Goal: Find specific page/section: Find specific page/section

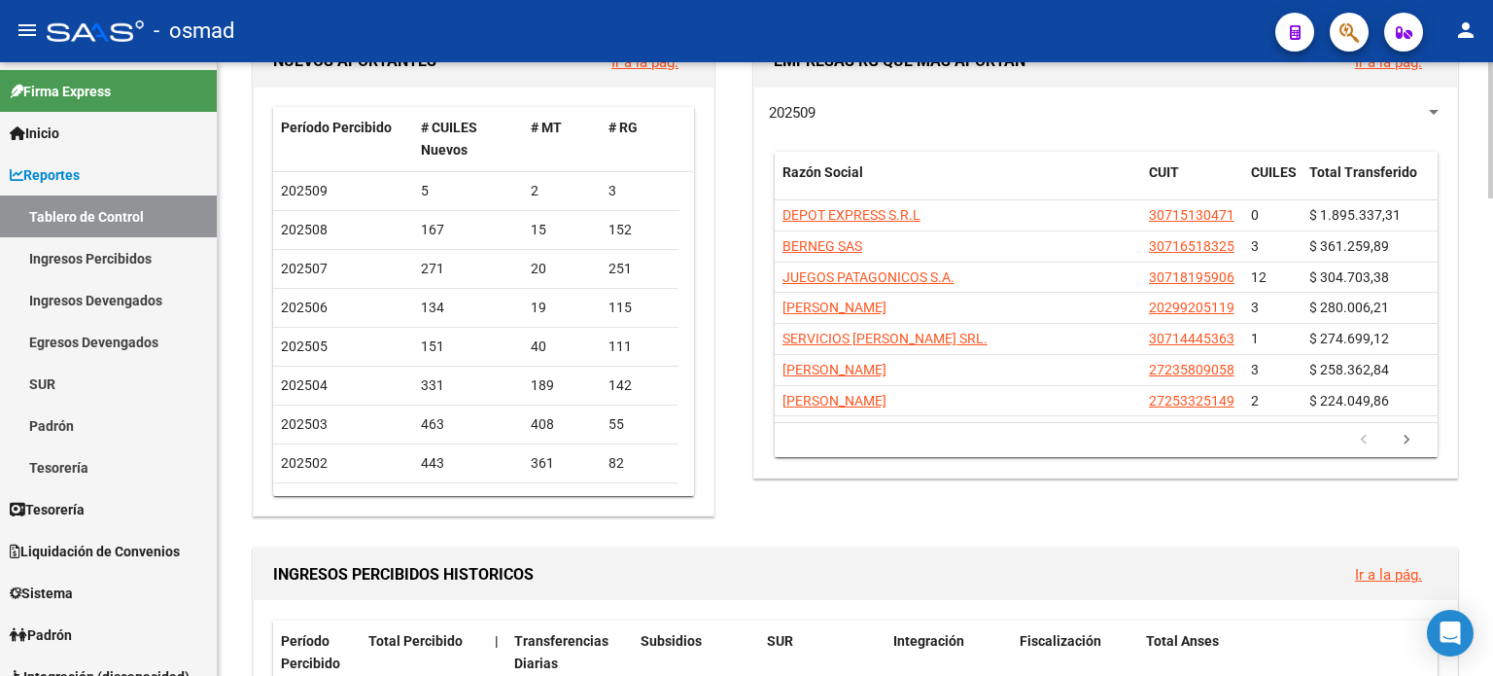
scroll to position [389, 0]
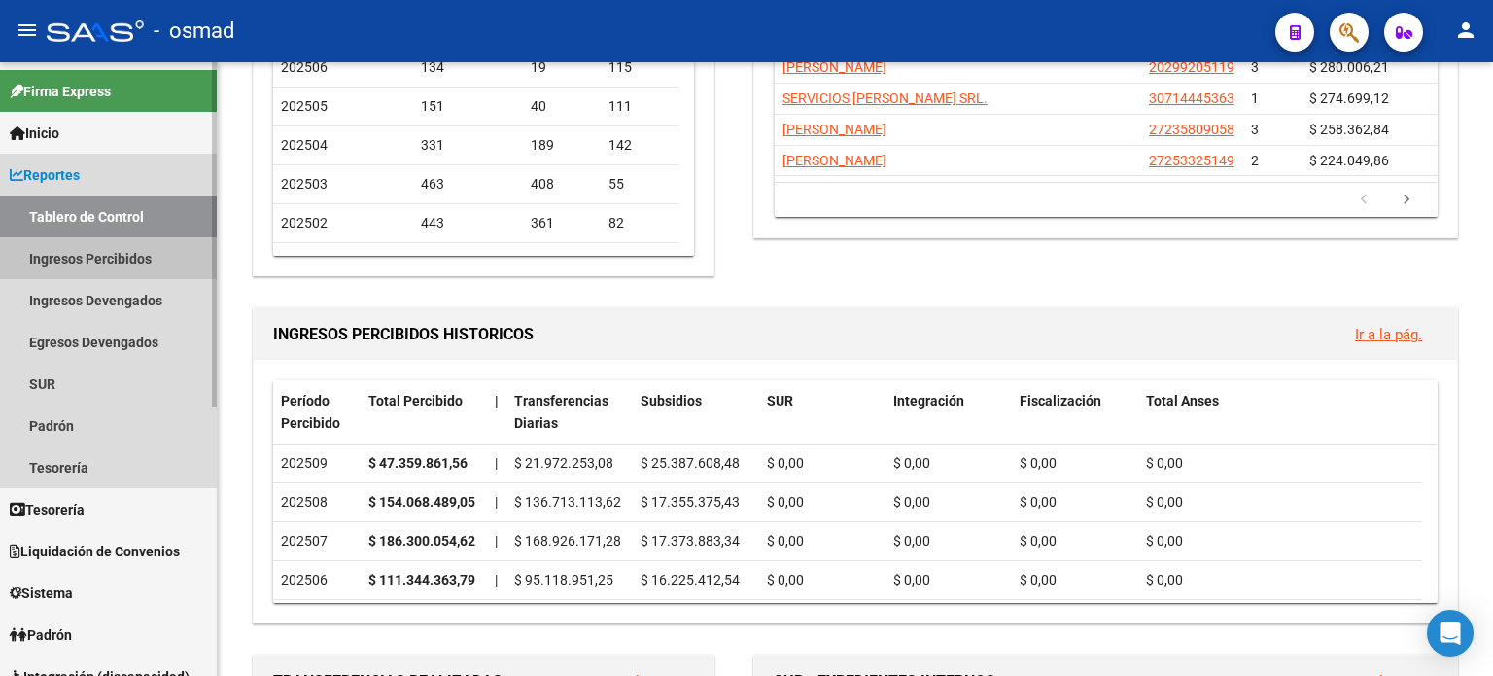
click at [92, 260] on link "Ingresos Percibidos" at bounding box center [108, 258] width 217 height 42
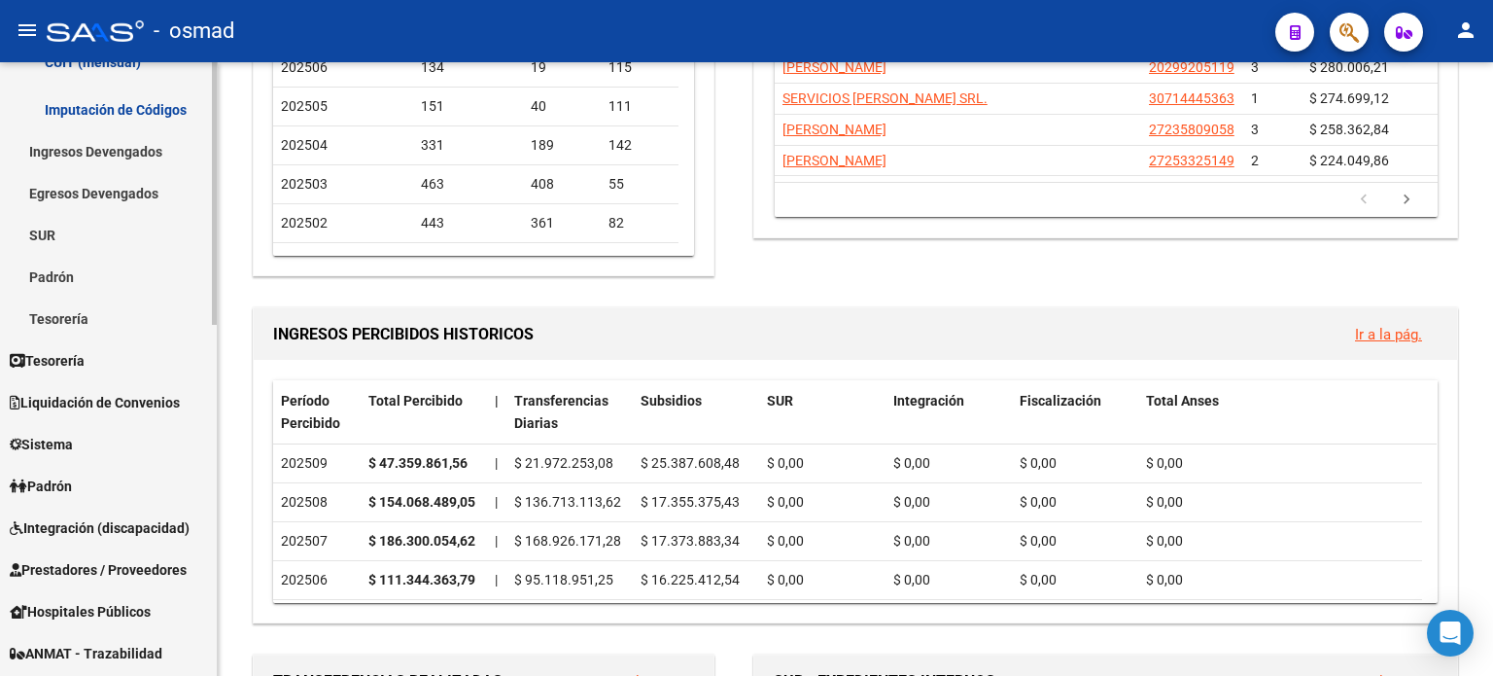
scroll to position [680, 0]
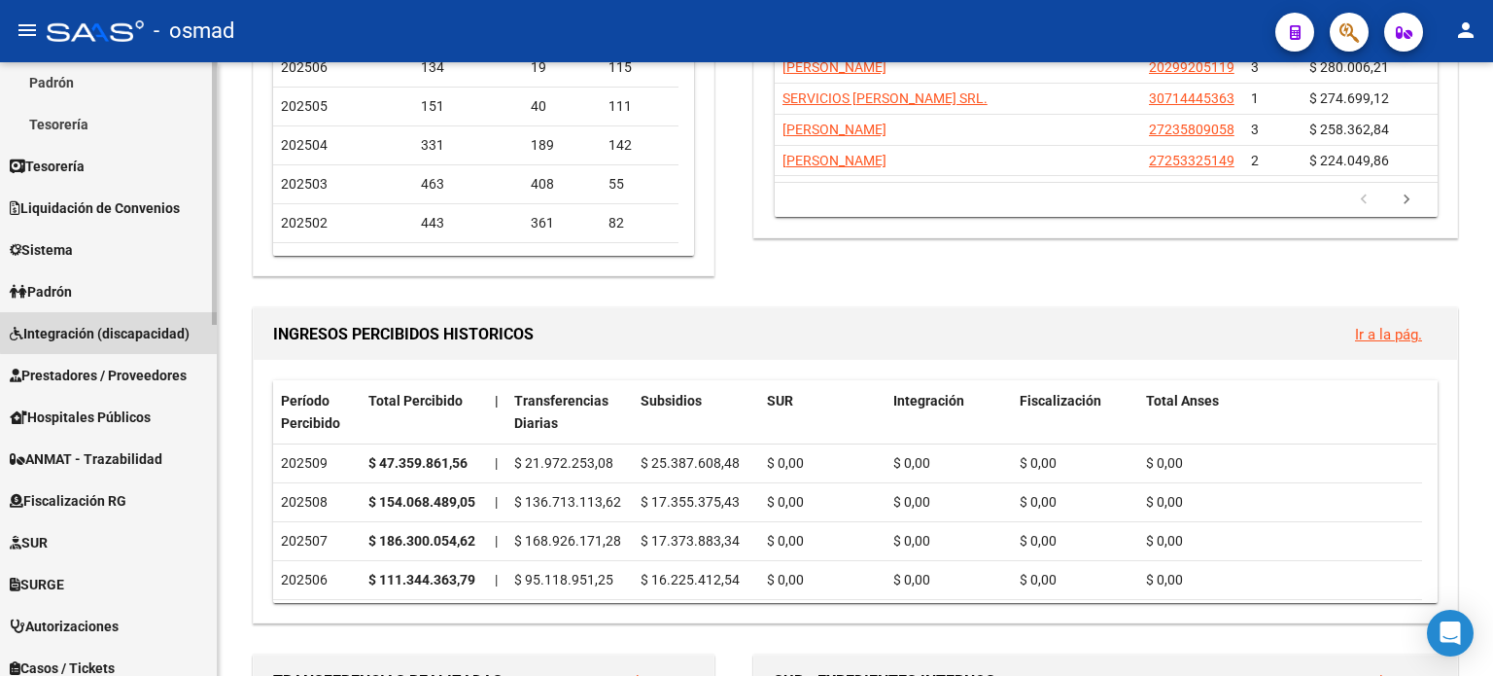
click at [133, 330] on span "Integración (discapacidad)" at bounding box center [100, 333] width 180 height 21
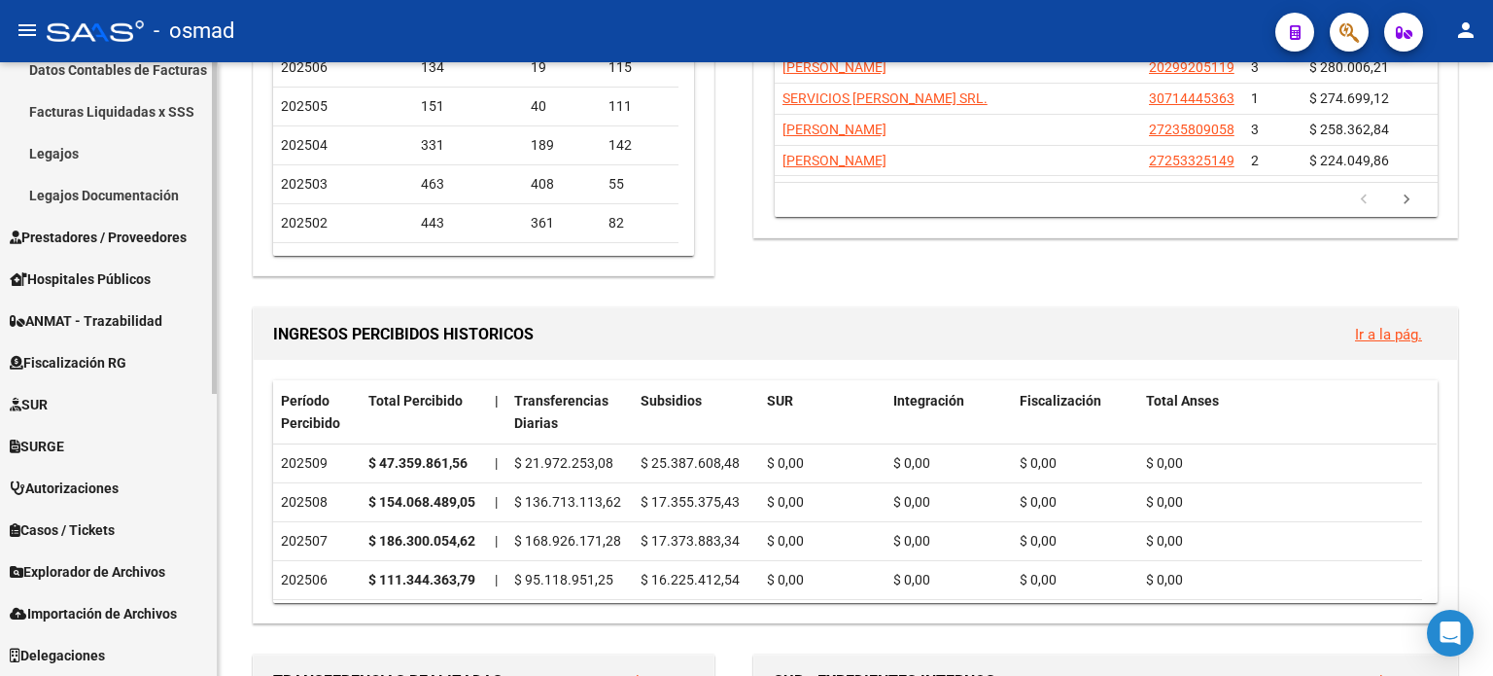
scroll to position [522, 0]
click at [42, 438] on span "SURGE" at bounding box center [37, 446] width 54 height 21
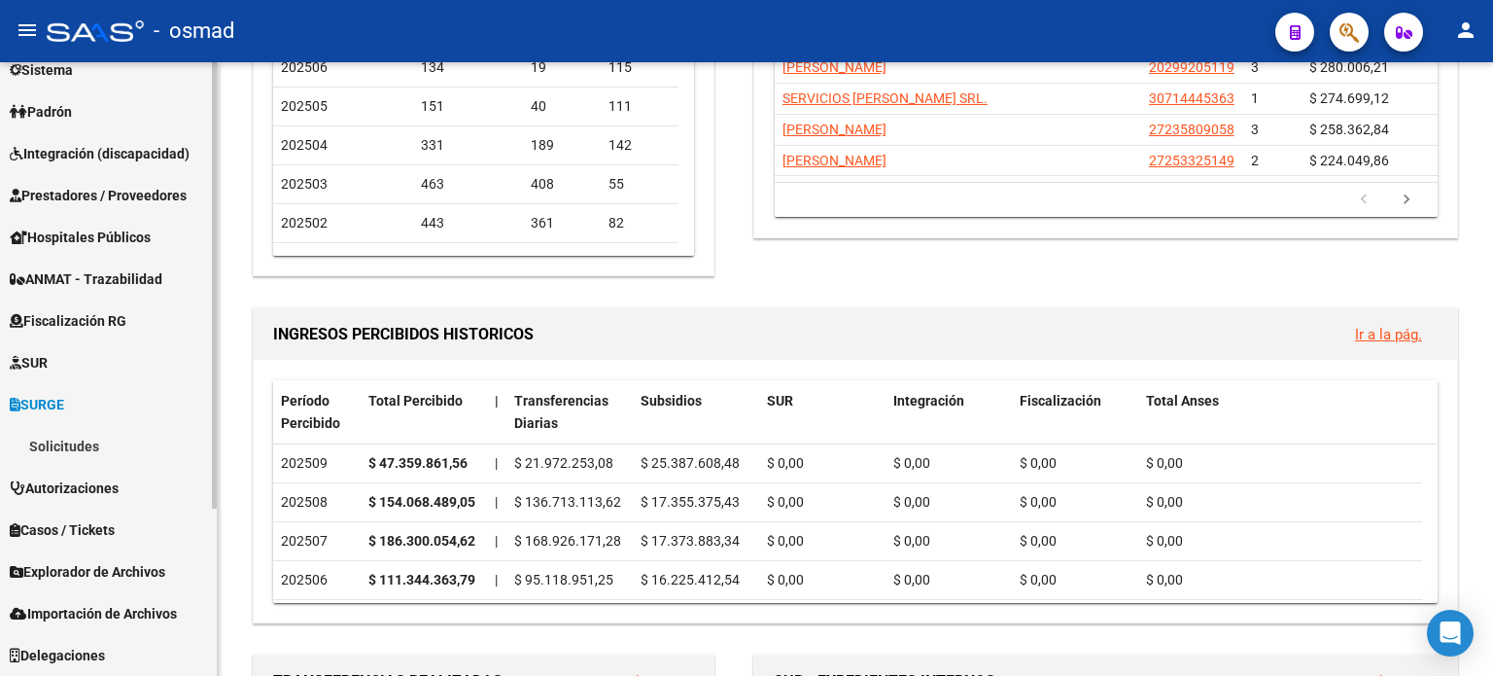
scroll to position [229, 0]
click at [86, 446] on link "Solicitudes" at bounding box center [108, 447] width 217 height 42
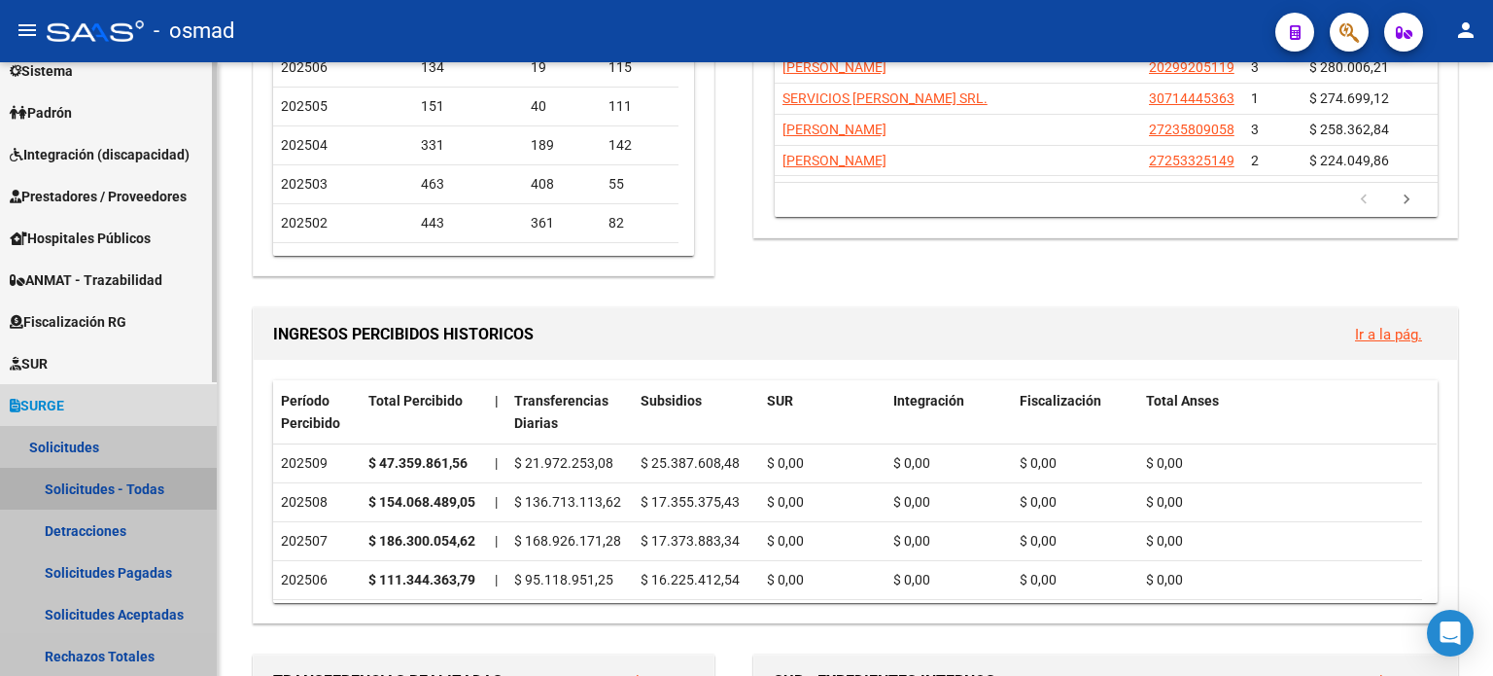
click at [86, 482] on link "Solicitudes - Todas" at bounding box center [108, 489] width 217 height 42
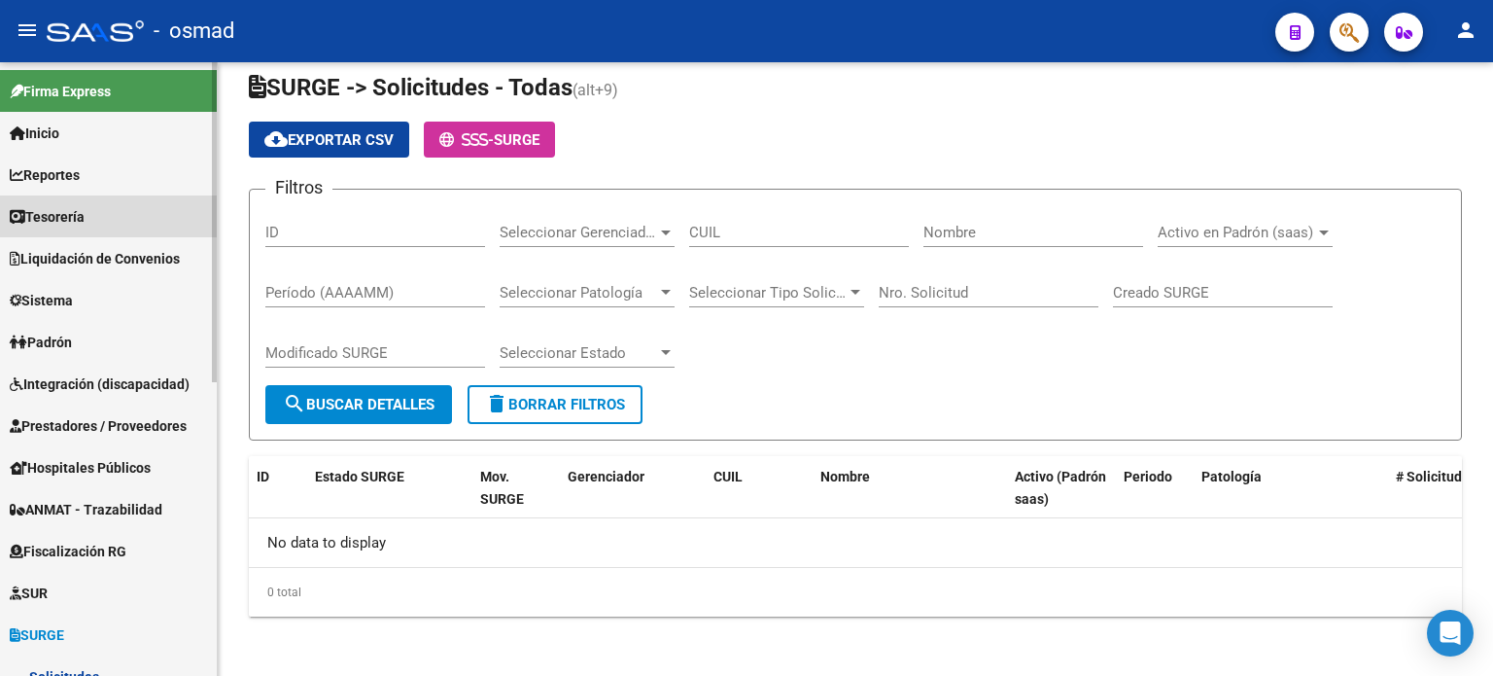
click at [52, 206] on span "Tesorería" at bounding box center [47, 216] width 75 height 21
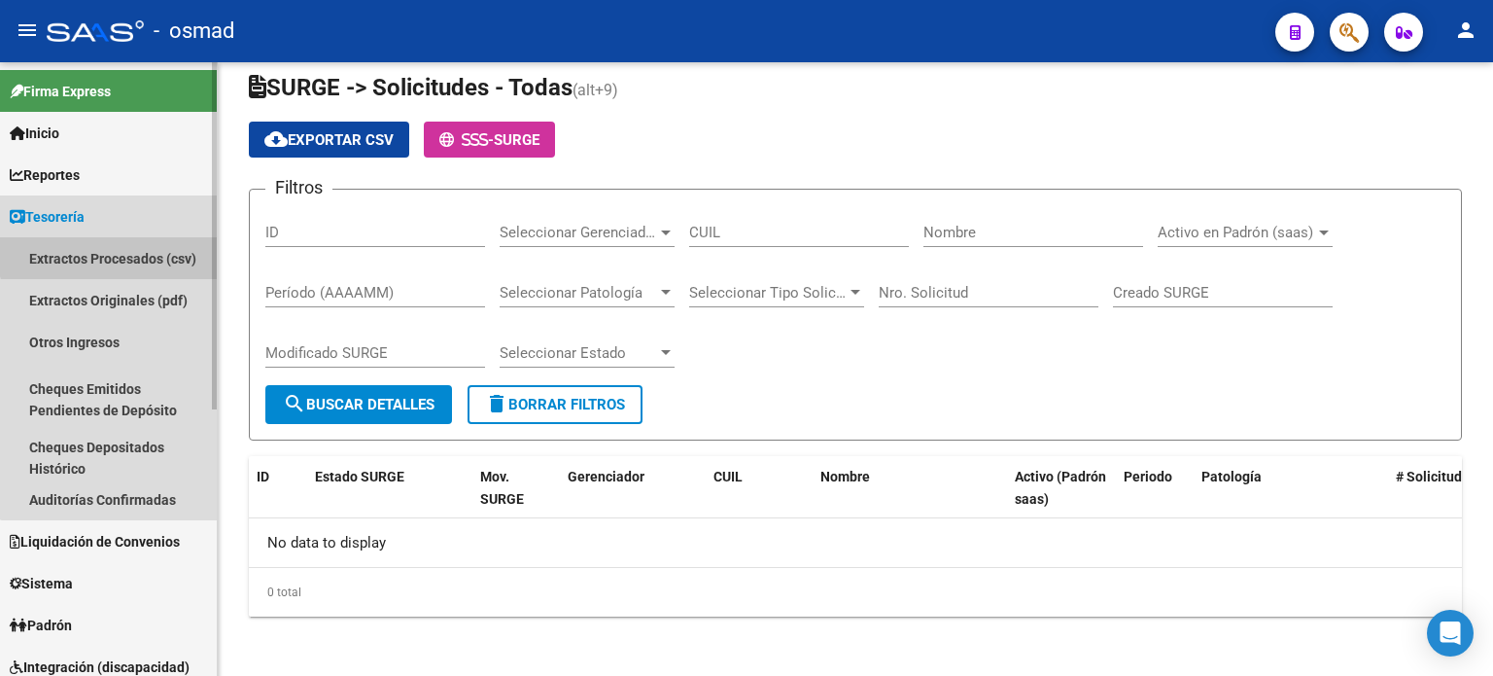
click at [116, 251] on link "Extractos Procesados (csv)" at bounding box center [108, 258] width 217 height 42
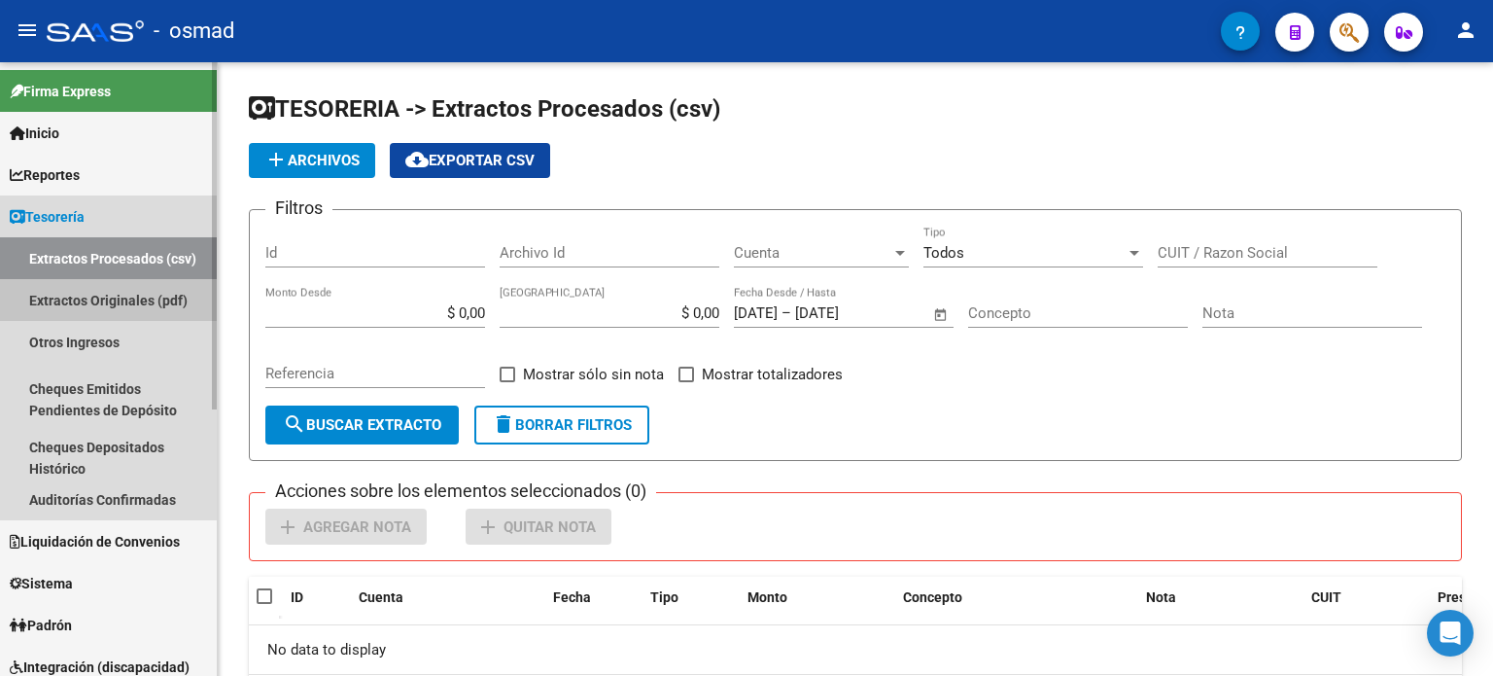
click at [89, 295] on link "Extractos Originales (pdf)" at bounding box center [108, 300] width 217 height 42
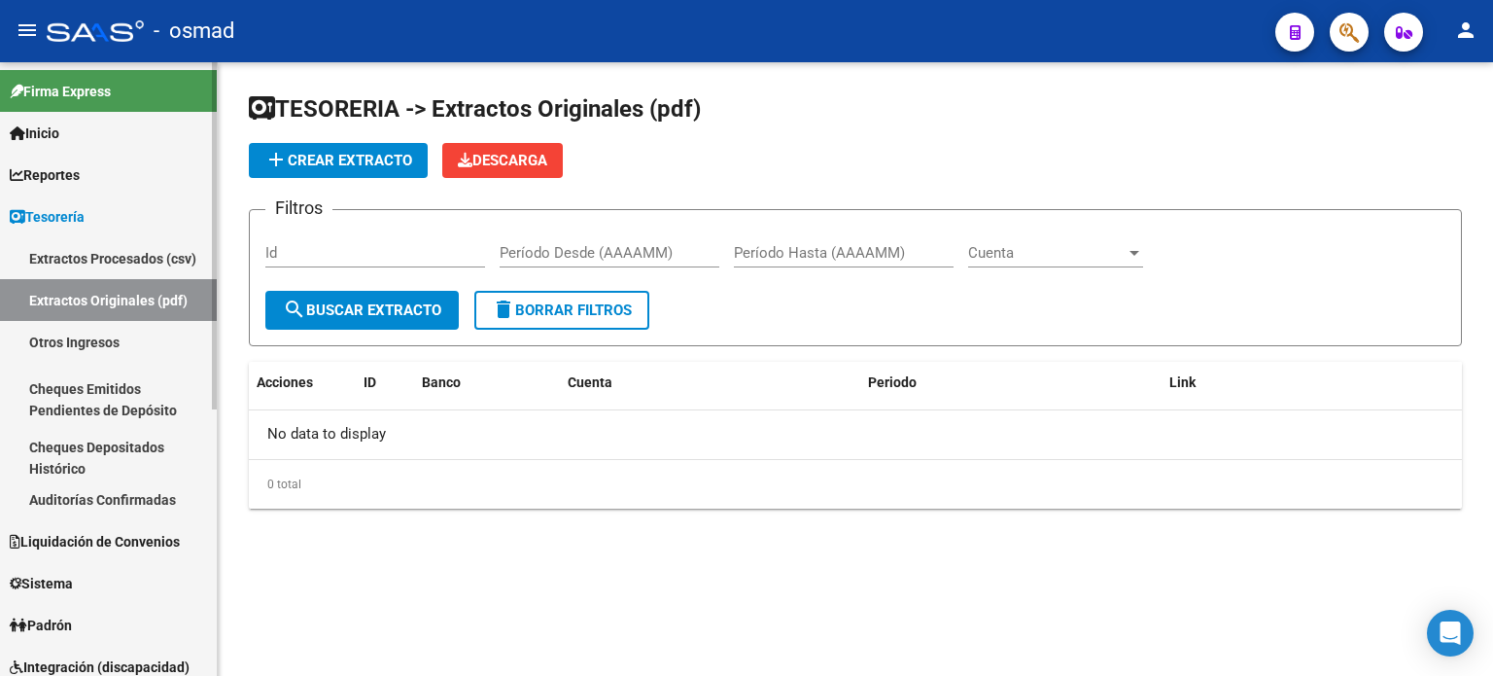
scroll to position [97, 0]
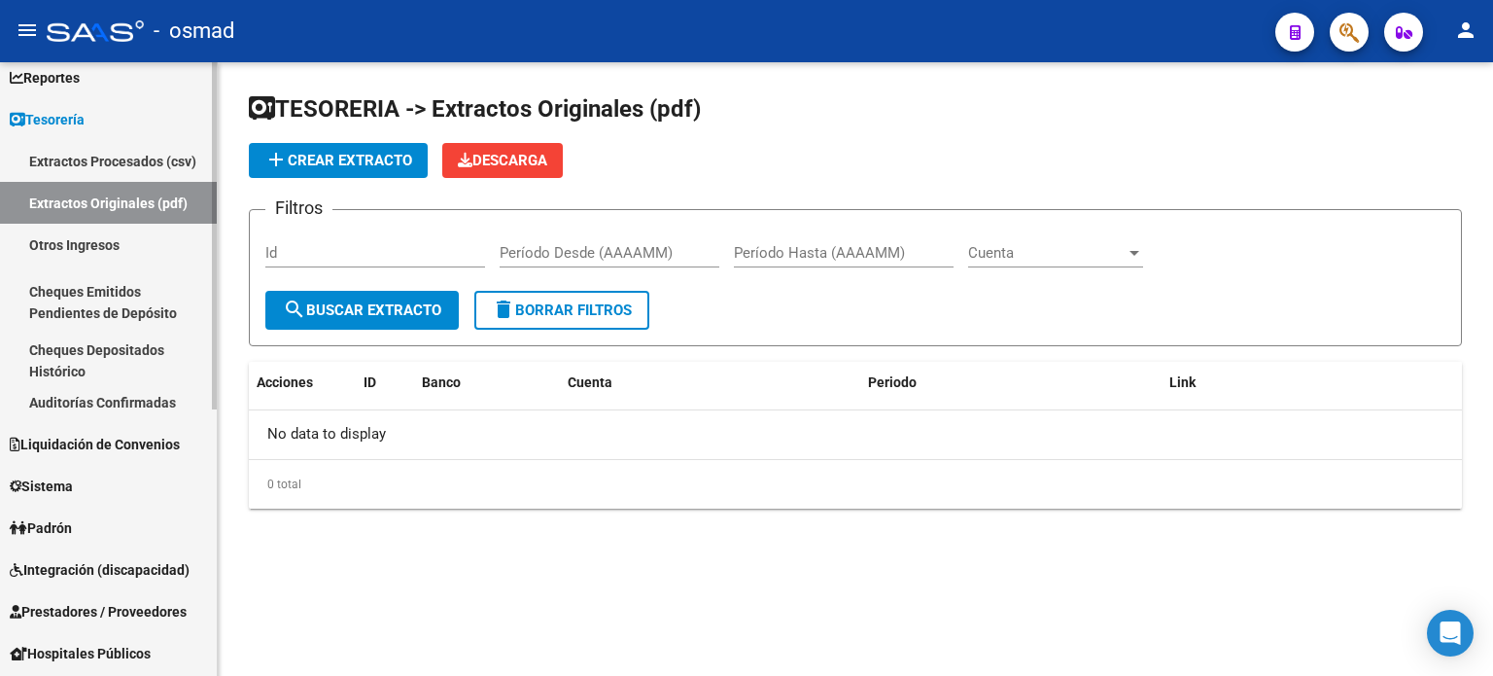
click at [76, 349] on link "Cheques Depositados Histórico" at bounding box center [108, 360] width 217 height 42
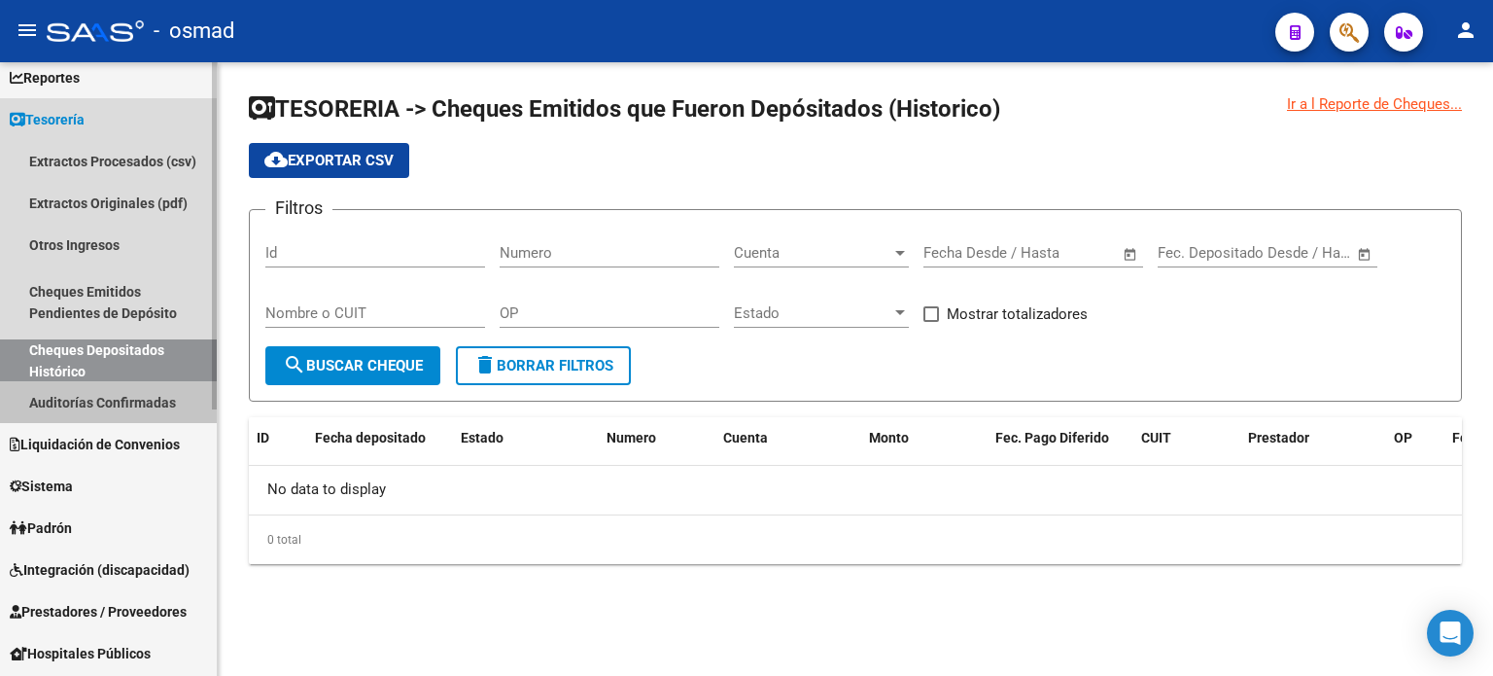
click at [79, 401] on link "Auditorías Confirmadas" at bounding box center [108, 402] width 217 height 42
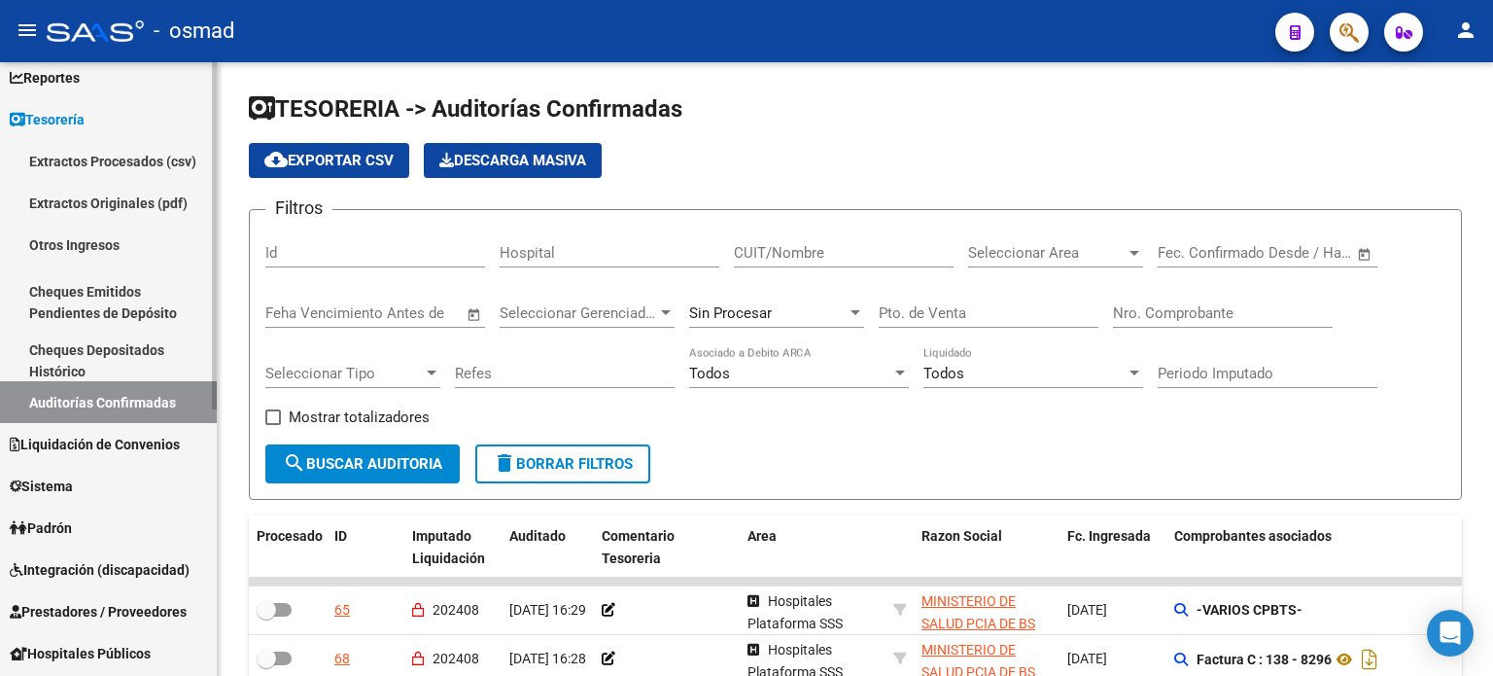
click at [75, 445] on span "Liquidación de Convenios" at bounding box center [95, 444] width 170 height 21
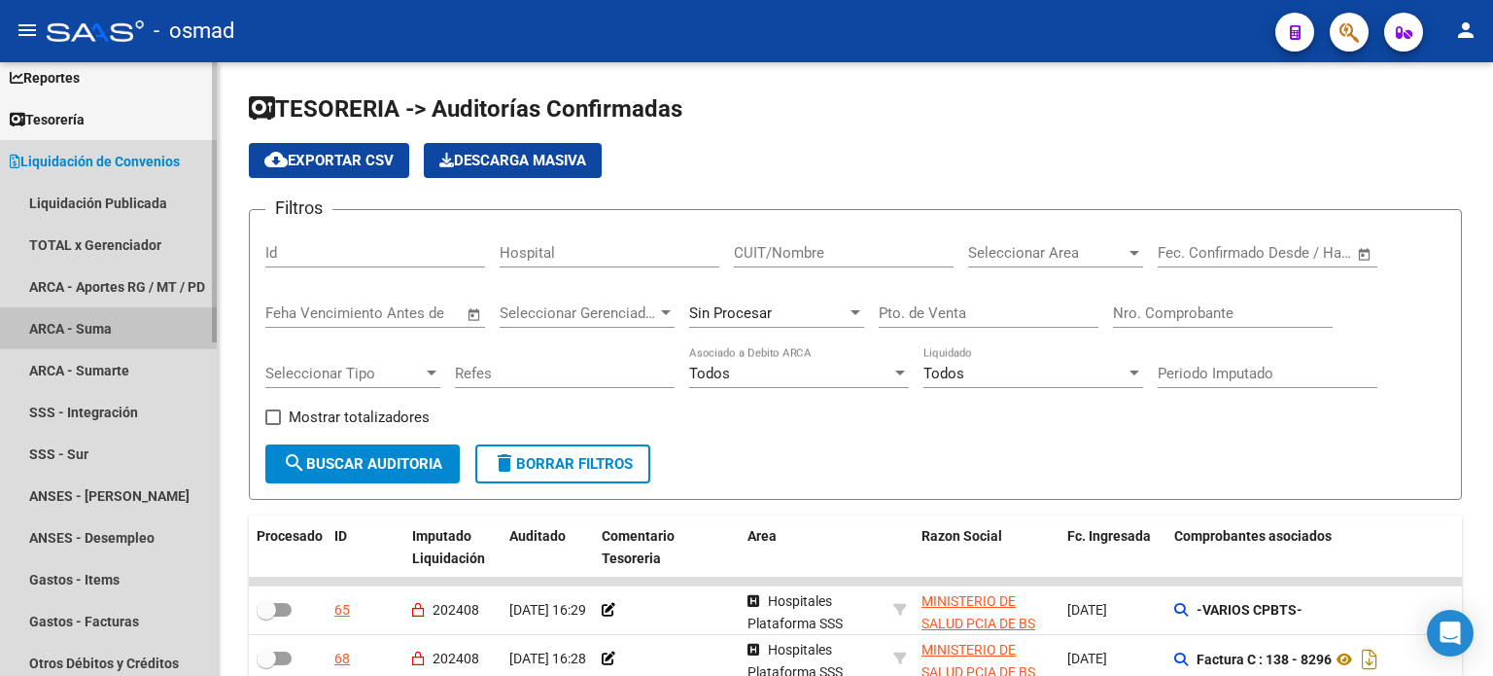
click at [87, 319] on link "ARCA - Suma" at bounding box center [108, 328] width 217 height 42
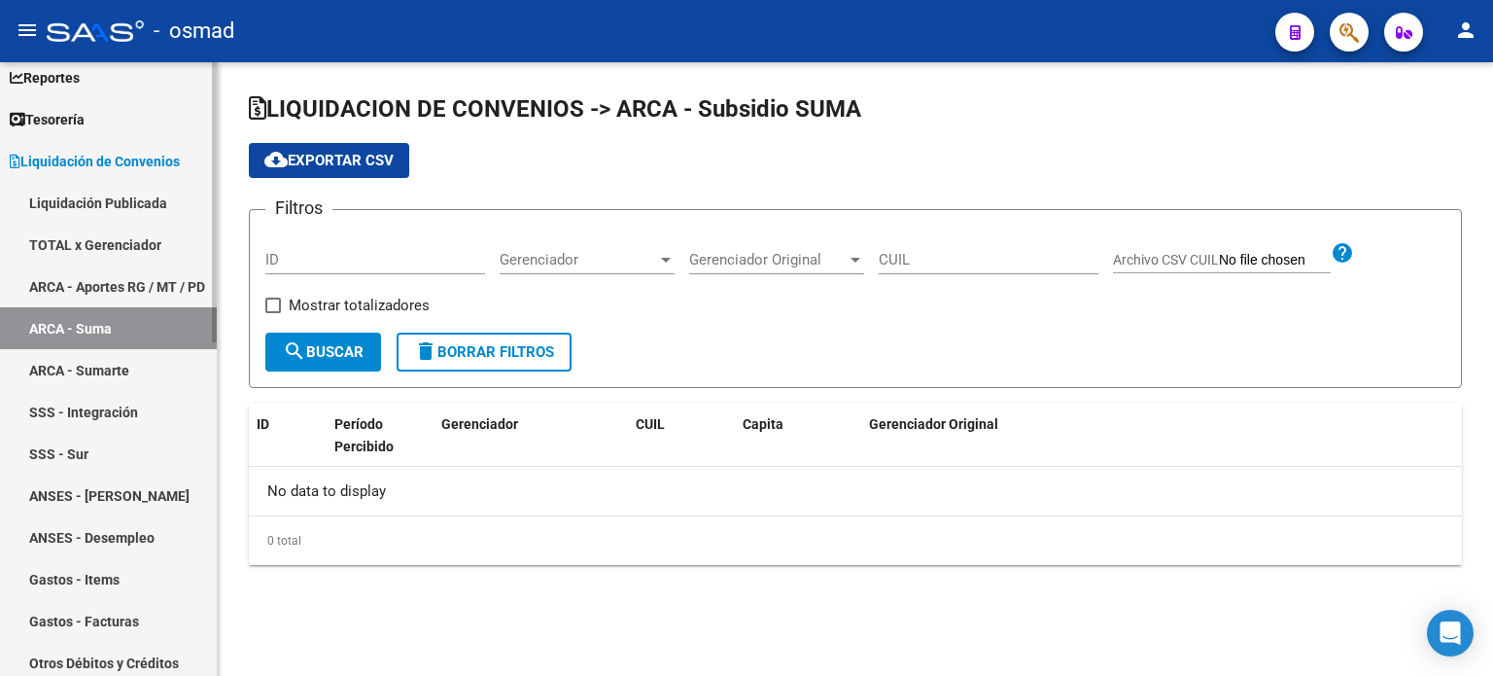
checkbox input "true"
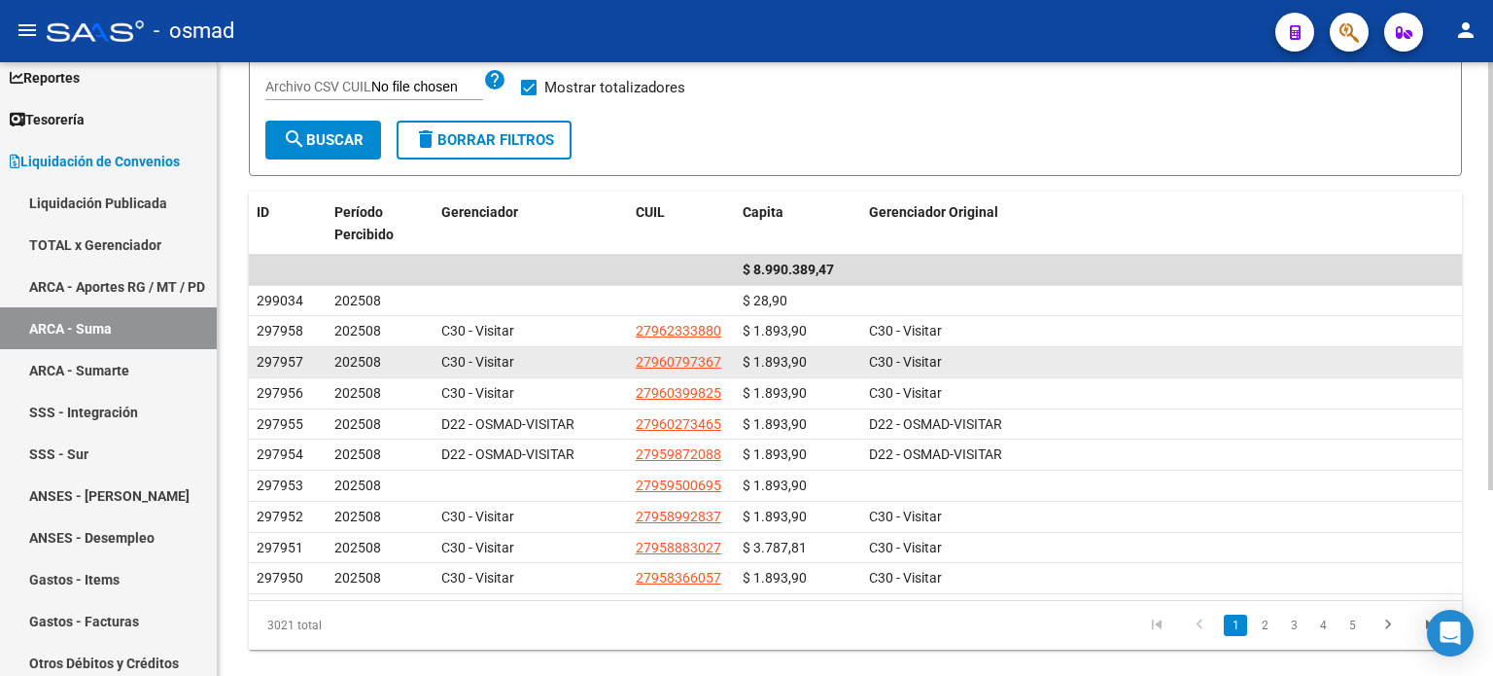
scroll to position [264, 0]
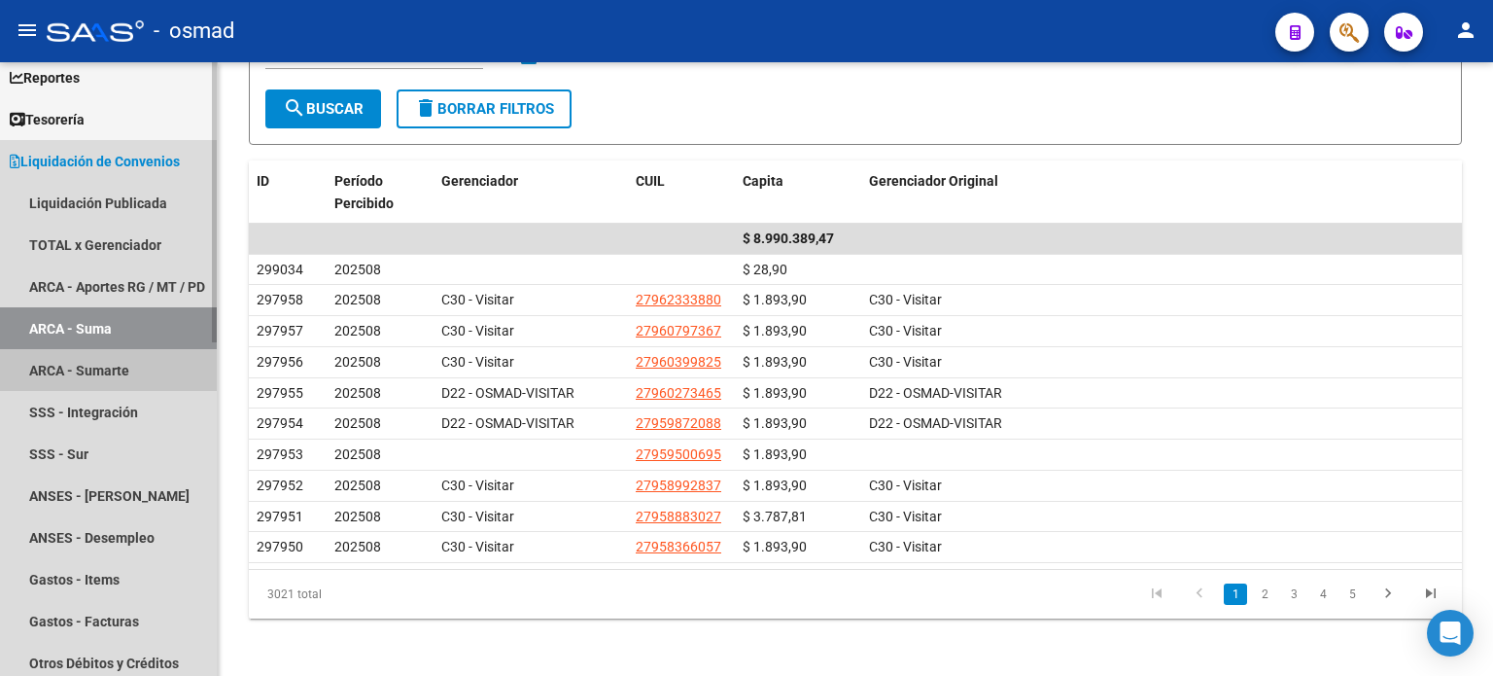
click at [62, 370] on link "ARCA - Sumarte" at bounding box center [108, 370] width 217 height 42
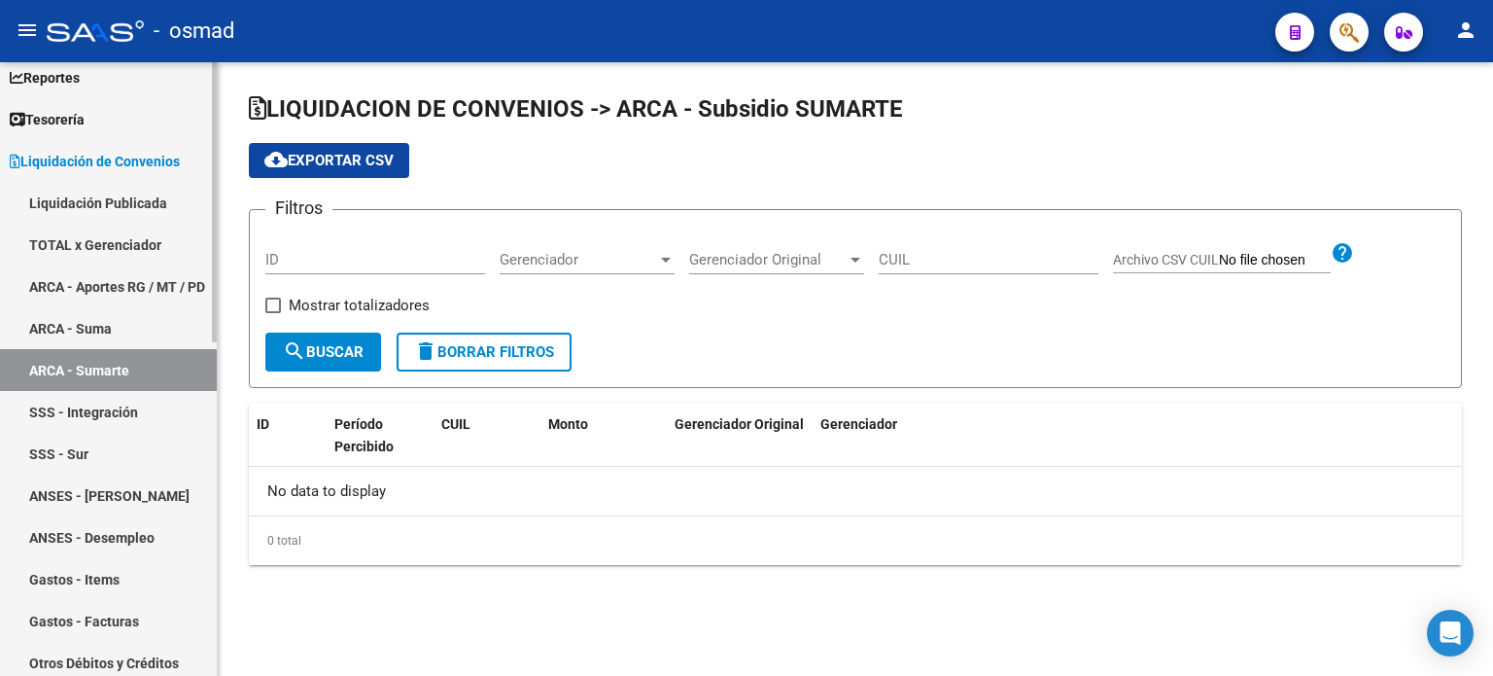
checkbox input "true"
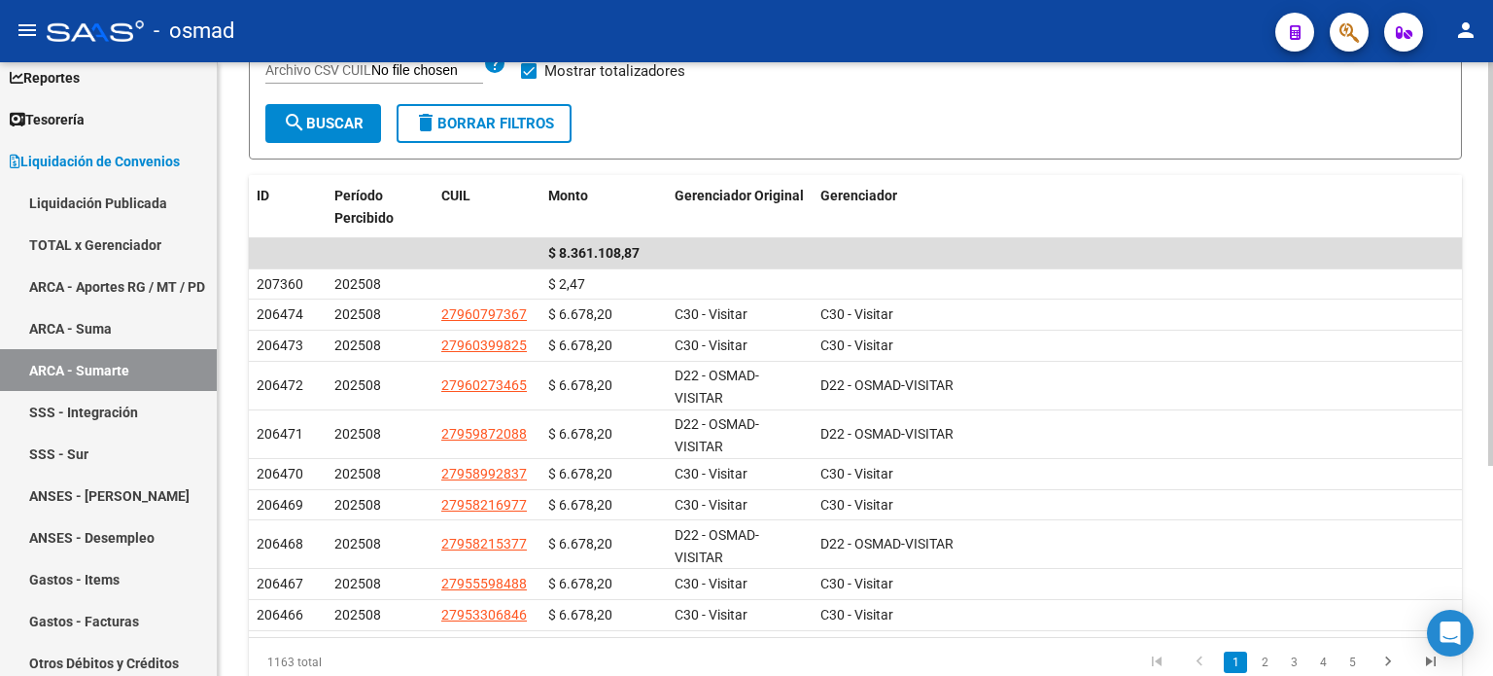
scroll to position [319, 0]
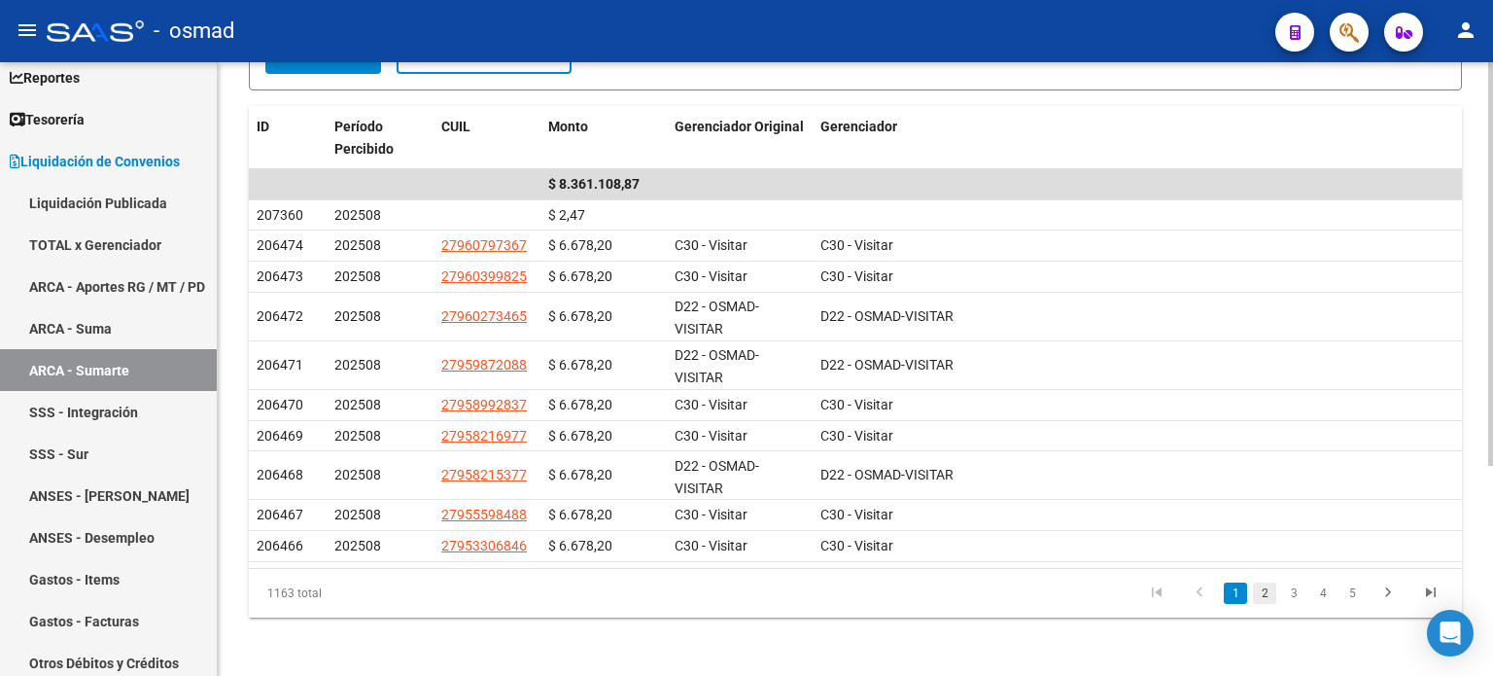
click at [1266, 594] on link "2" at bounding box center [1264, 592] width 23 height 21
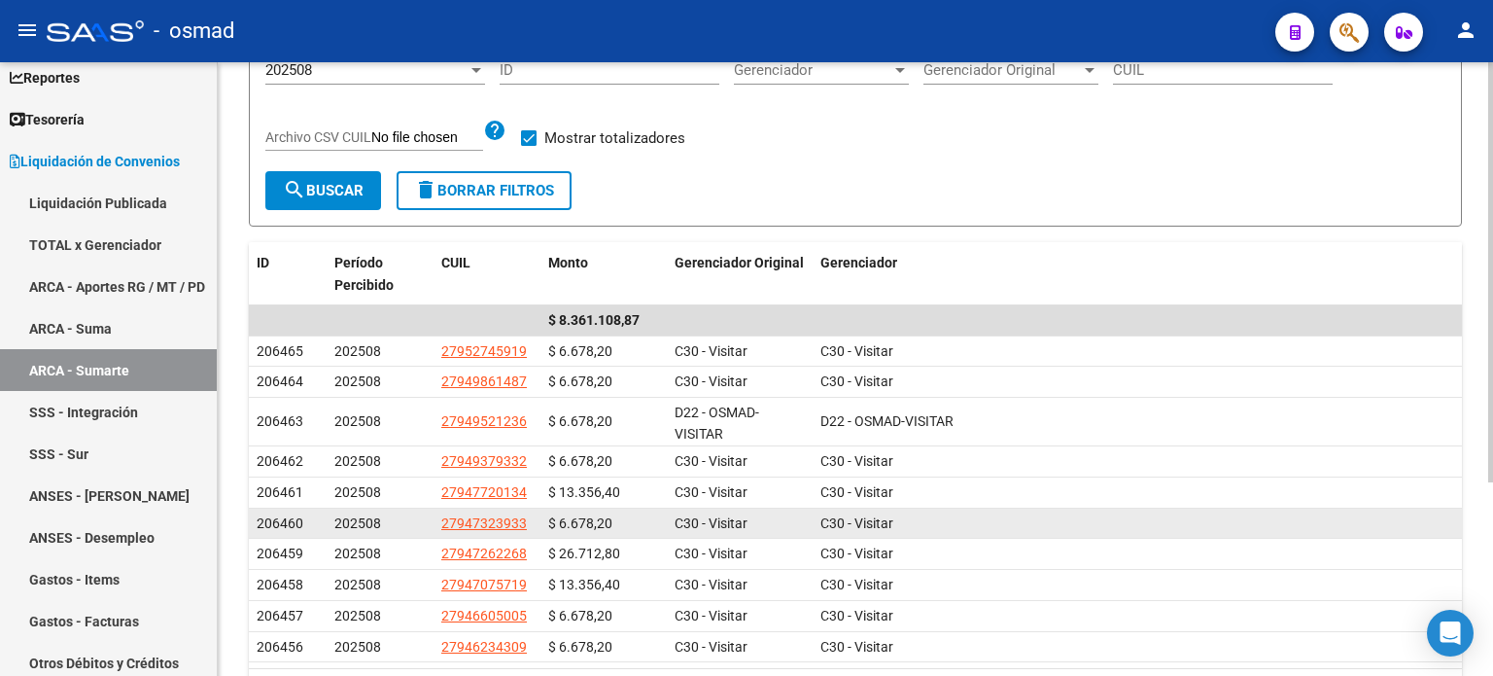
scroll to position [0, 0]
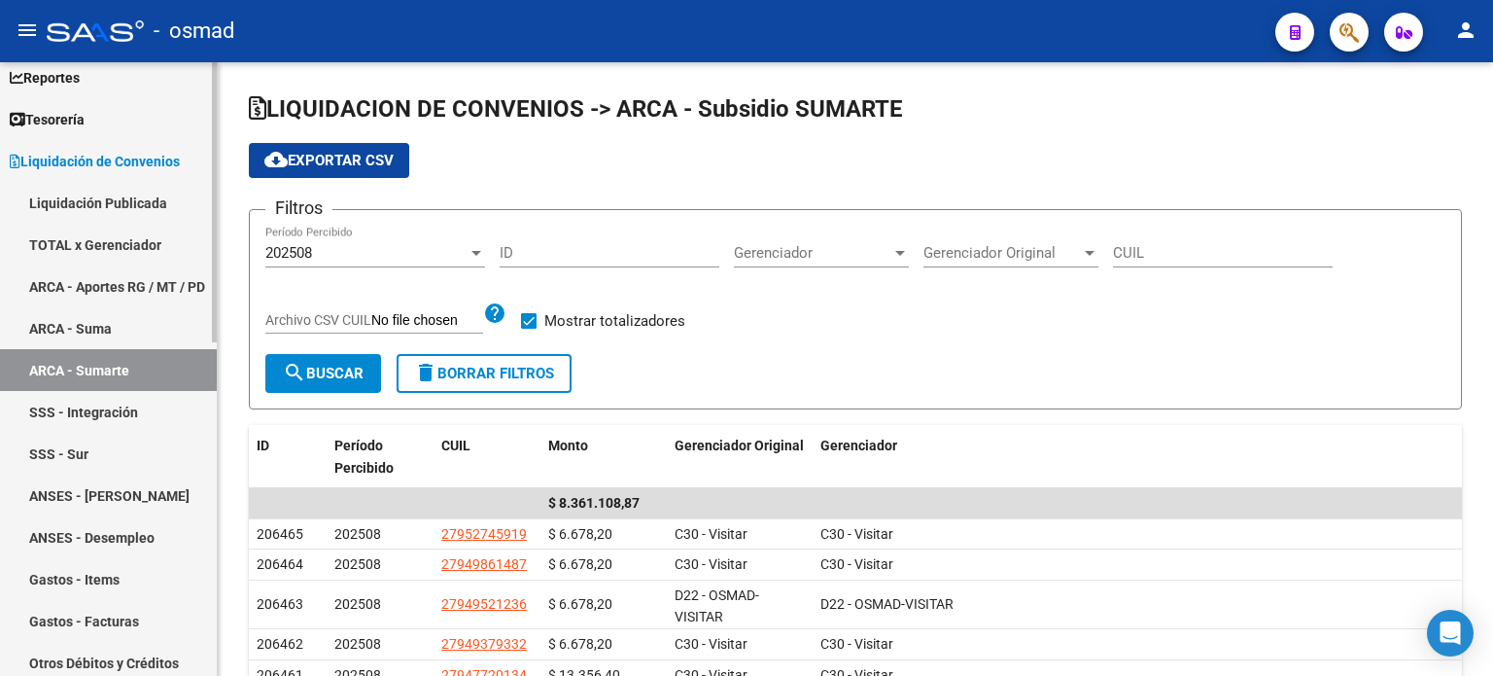
click at [92, 409] on link "SSS - Integración" at bounding box center [108, 412] width 217 height 42
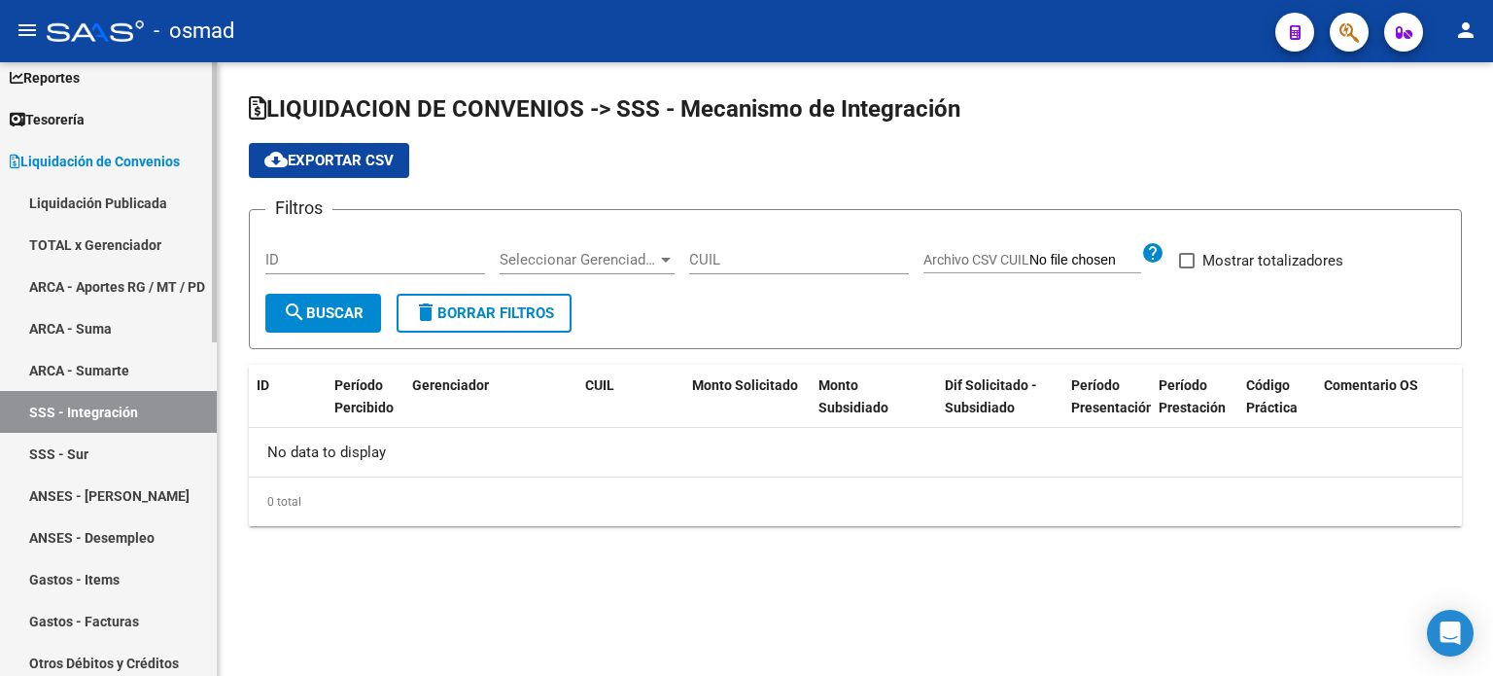
checkbox input "true"
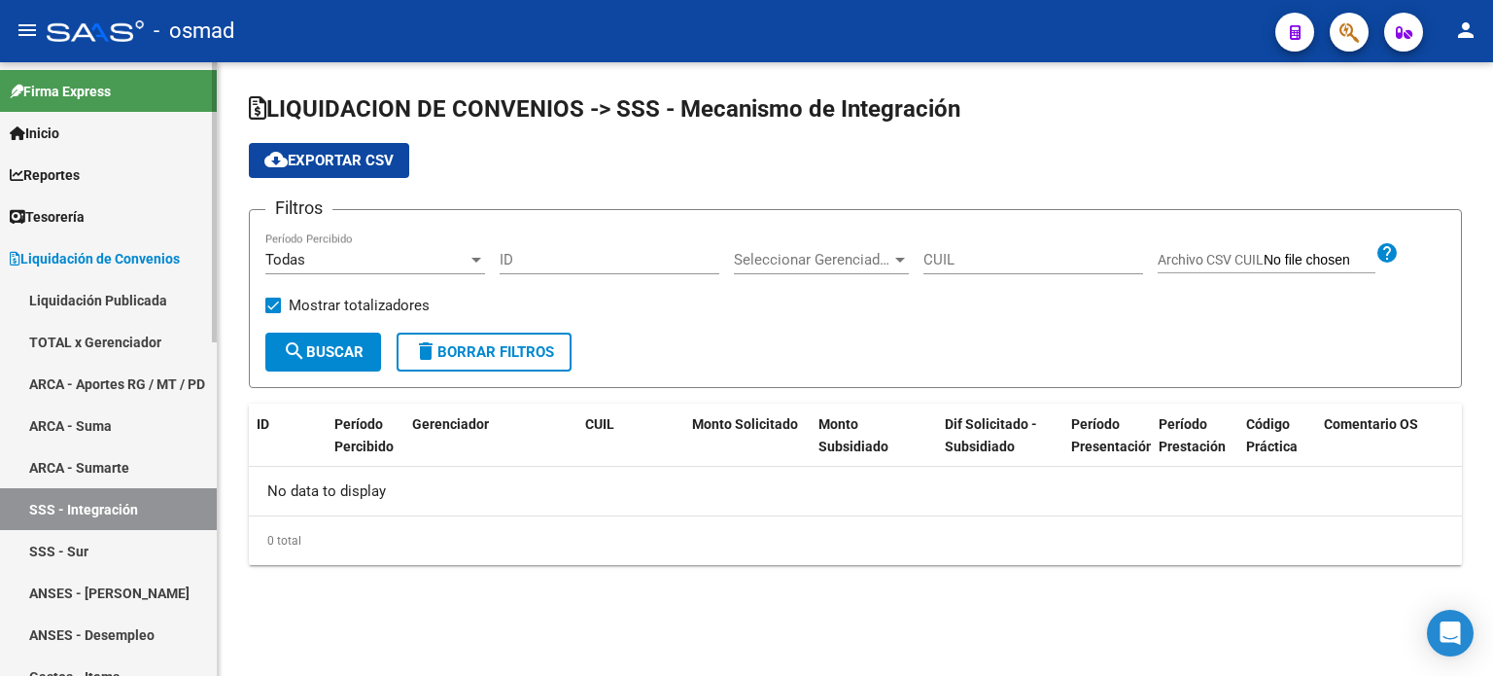
click at [65, 209] on span "Tesorería" at bounding box center [47, 216] width 75 height 21
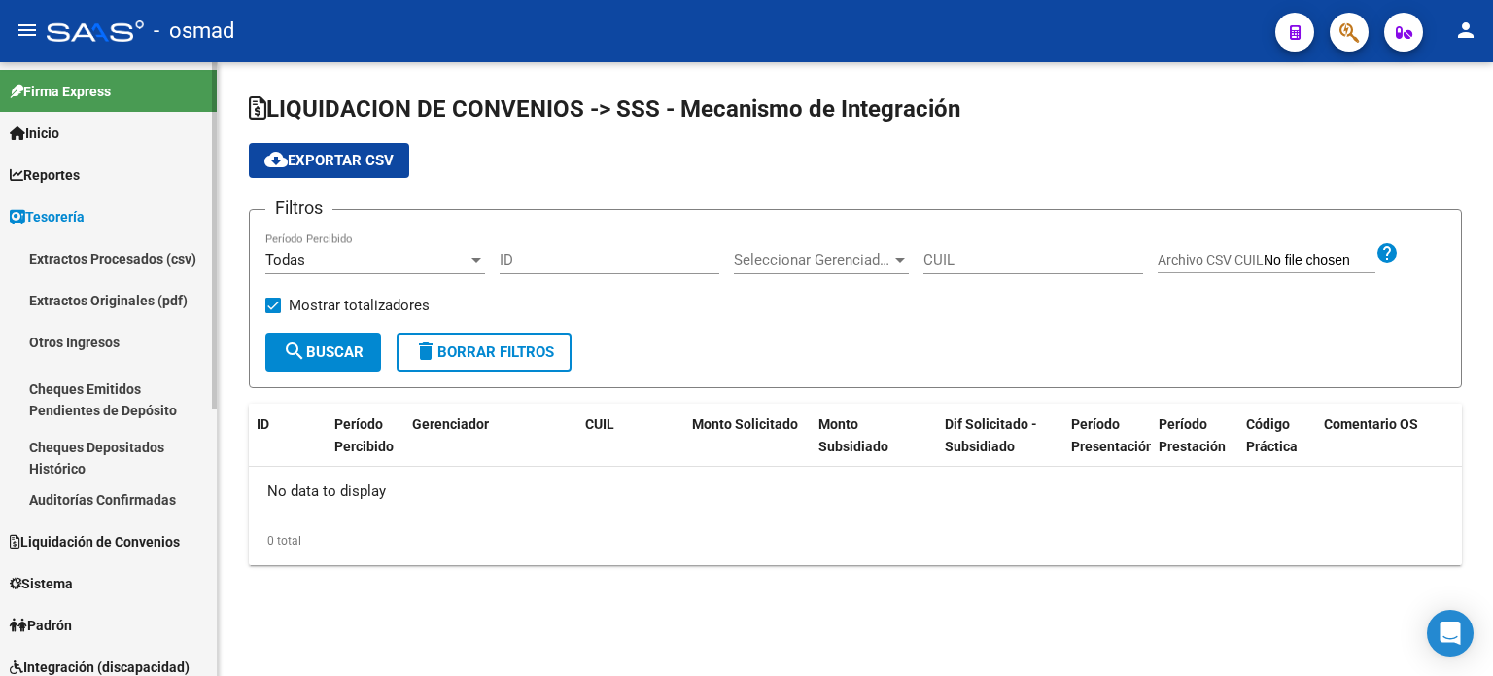
click at [86, 497] on link "Auditorías Confirmadas" at bounding box center [108, 499] width 217 height 42
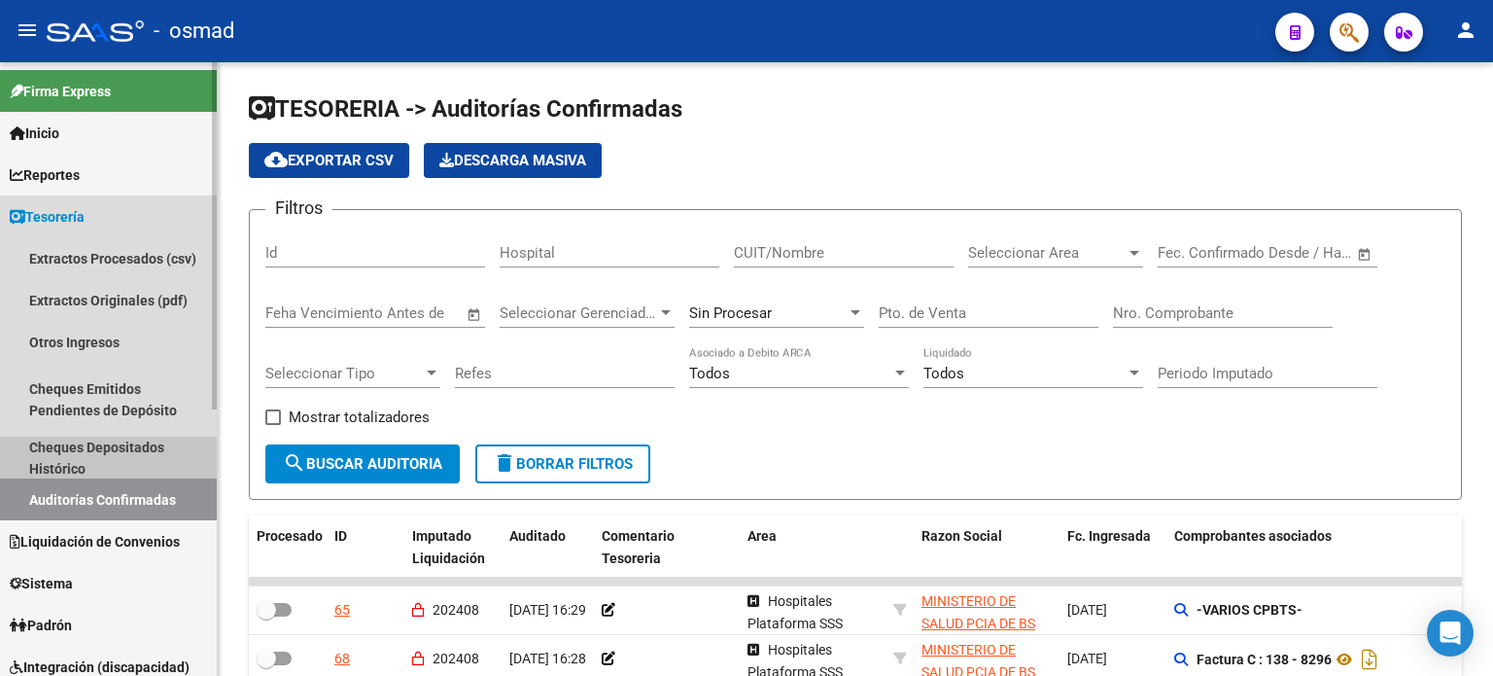
click at [81, 448] on link "Cheques Depositados Histórico" at bounding box center [108, 457] width 217 height 42
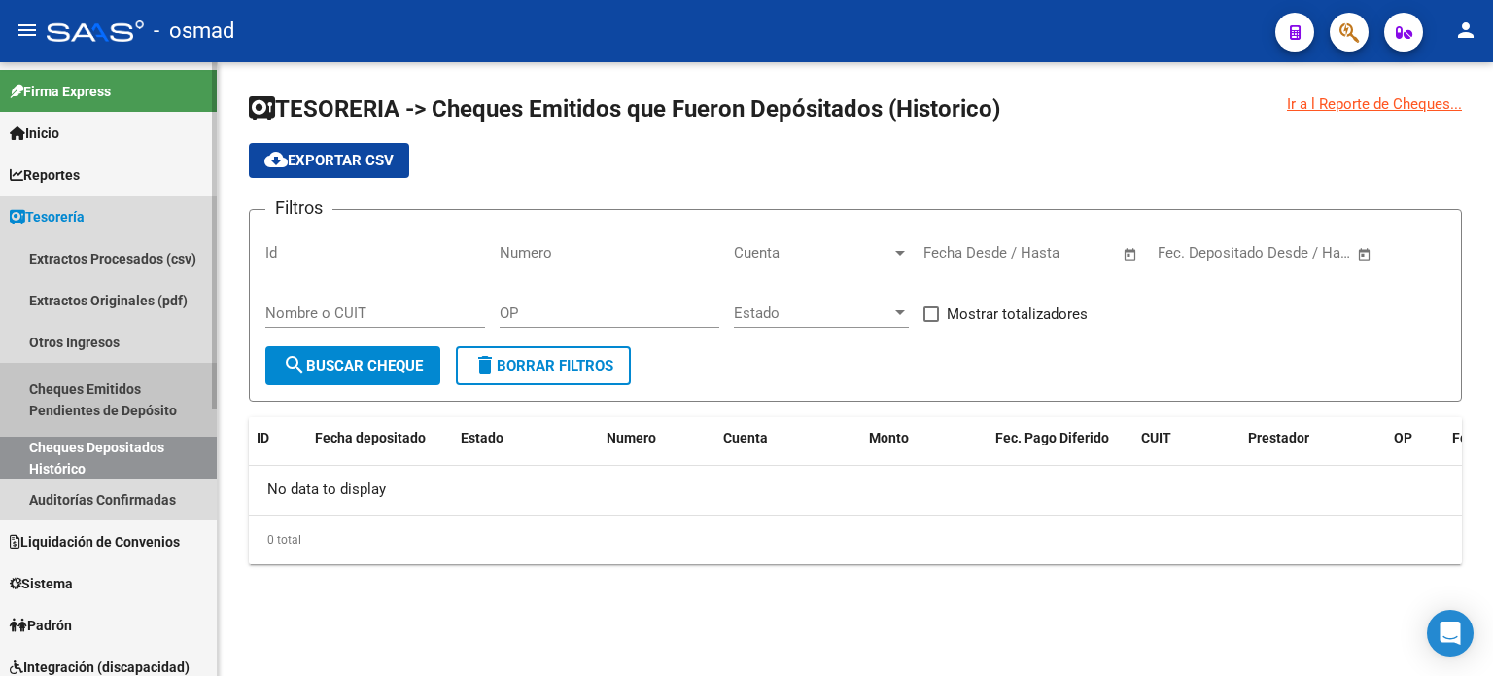
click at [82, 382] on link "Cheques Emitidos Pendientes de Depósito" at bounding box center [108, 400] width 217 height 74
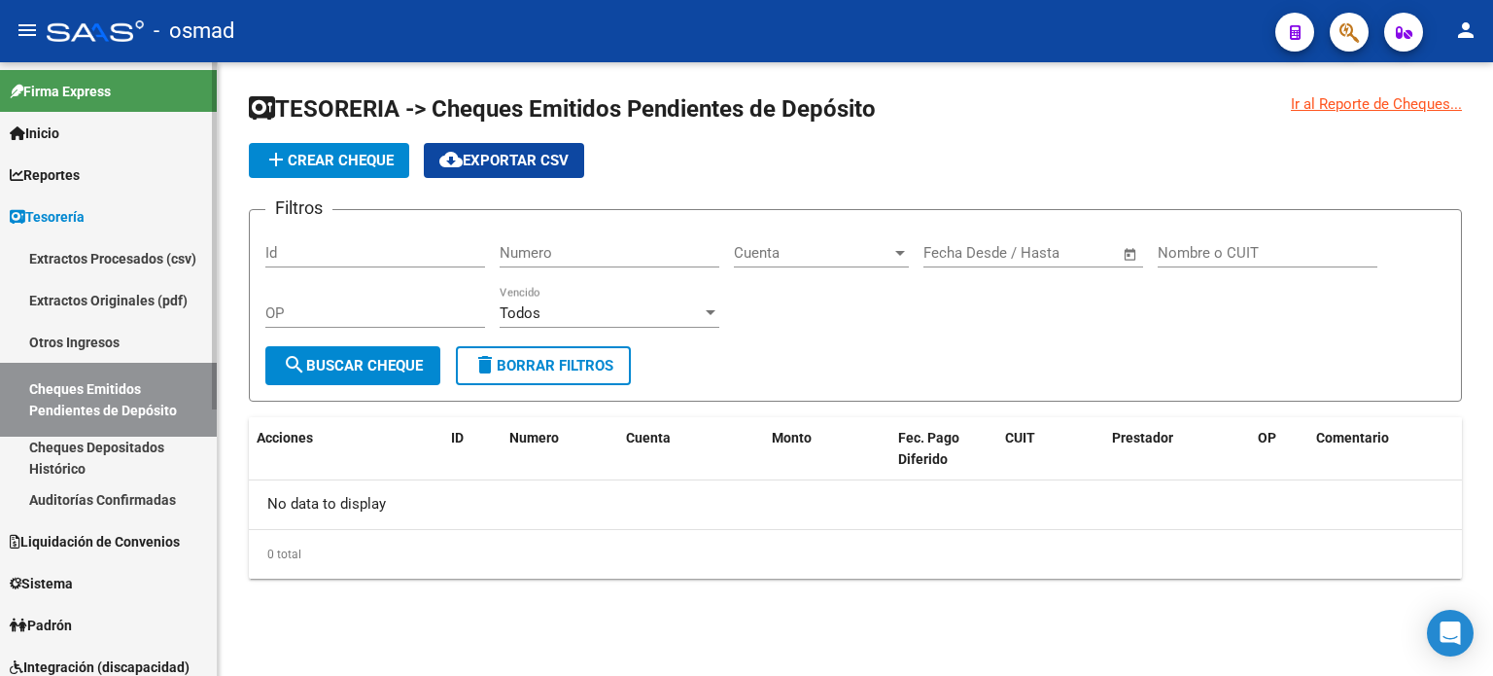
click at [73, 344] on link "Otros Ingresos" at bounding box center [108, 342] width 217 height 42
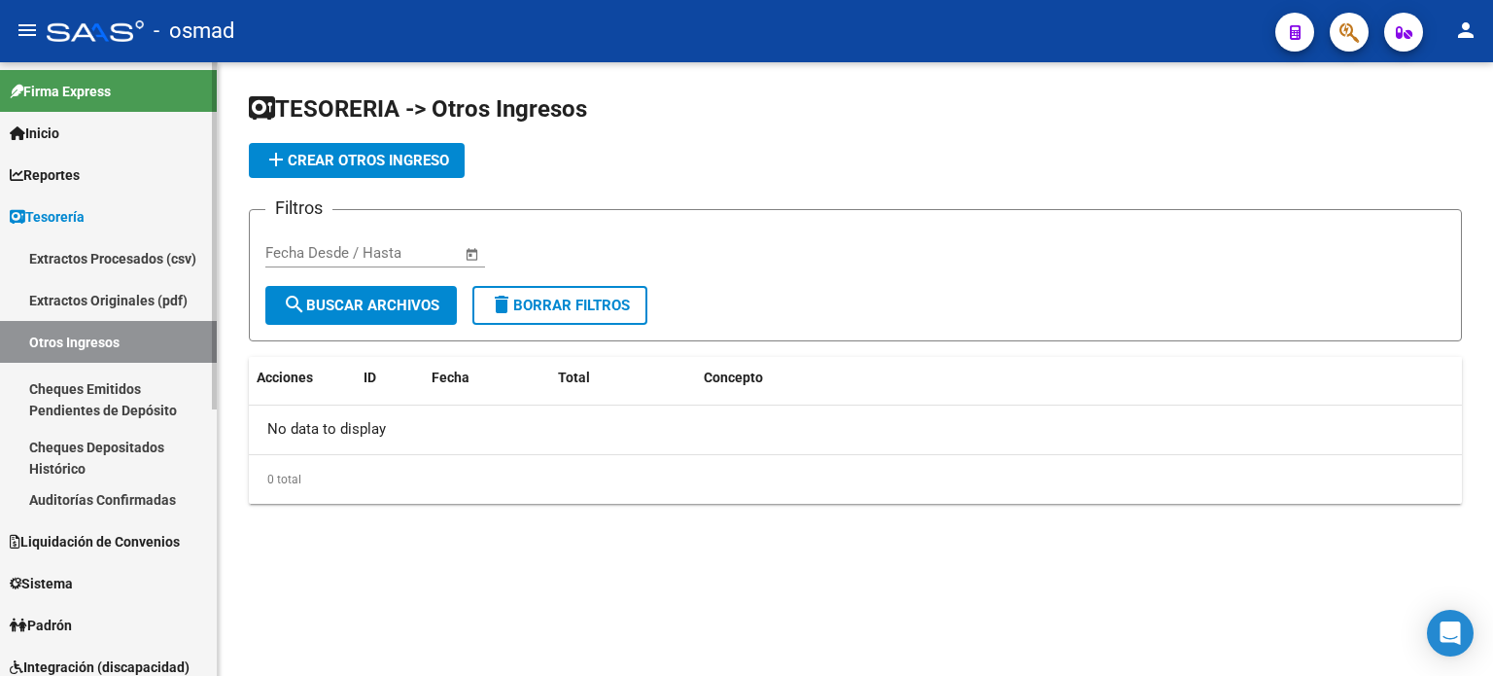
click at [90, 295] on link "Extractos Originales (pdf)" at bounding box center [108, 300] width 217 height 42
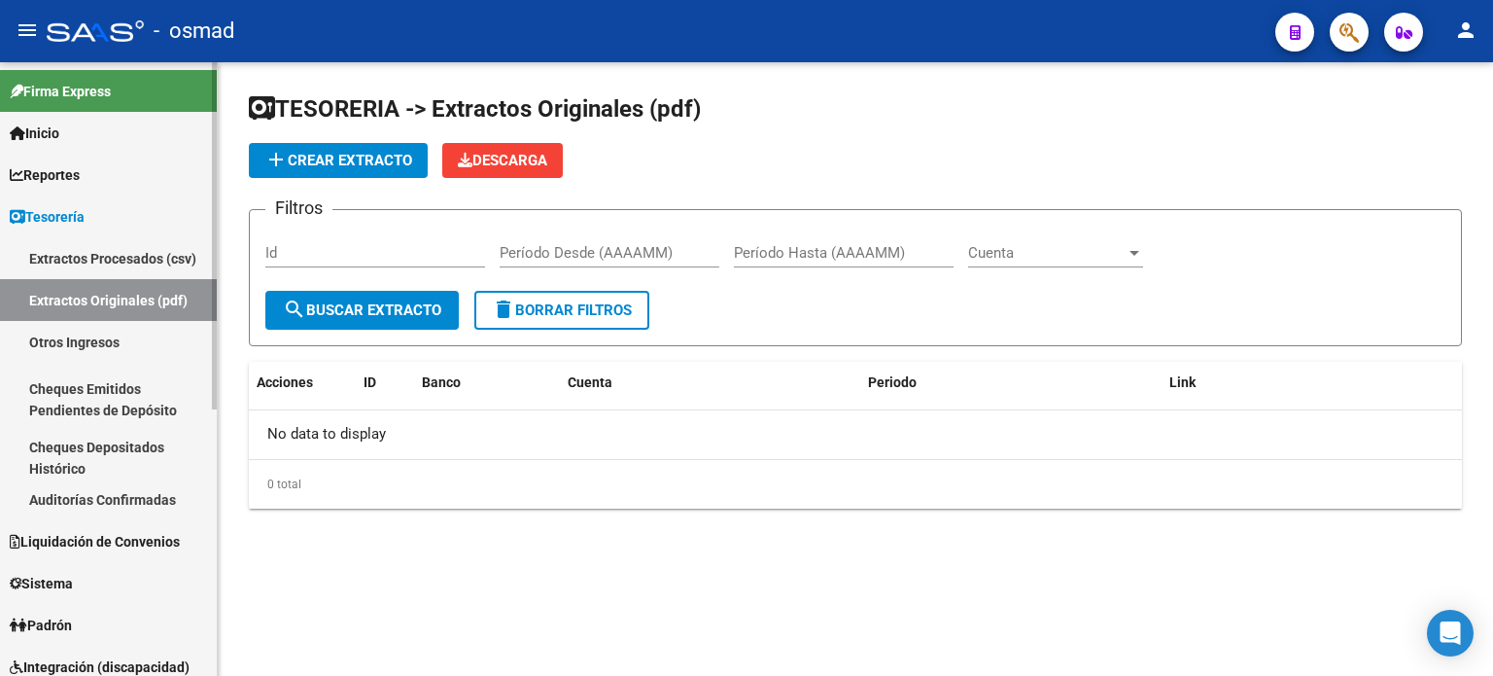
click at [101, 254] on link "Extractos Procesados (csv)" at bounding box center [108, 258] width 217 height 42
